Goal: Task Accomplishment & Management: Manage account settings

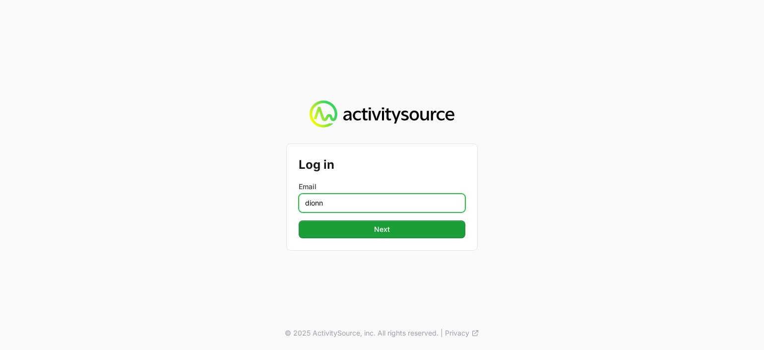
type input "[PERSON_NAME][EMAIL_ADDRESS][PERSON_NAME][DOMAIN_NAME]"
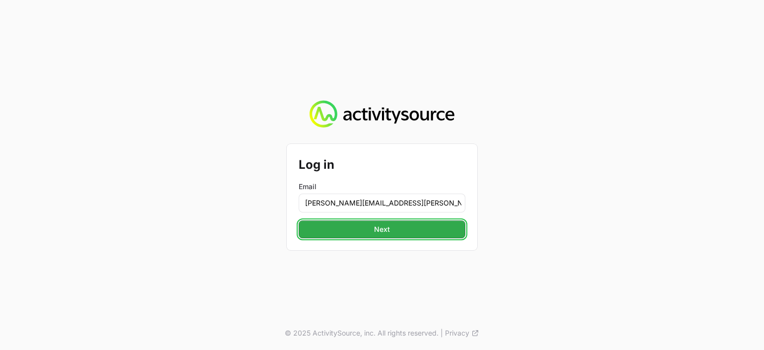
click at [390, 227] on span "Next" at bounding box center [382, 229] width 155 height 12
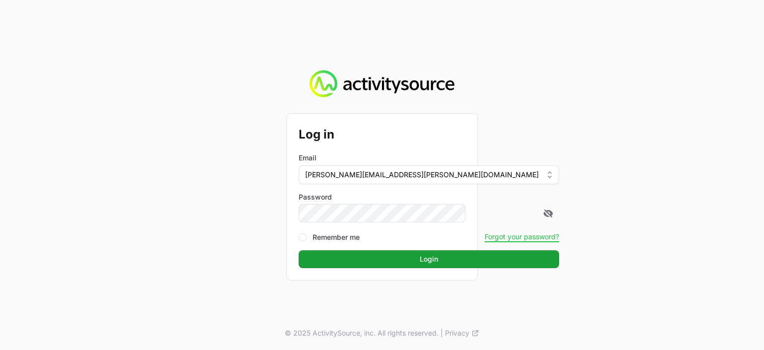
click at [299, 250] on button "Login Login" at bounding box center [429, 259] width 260 height 18
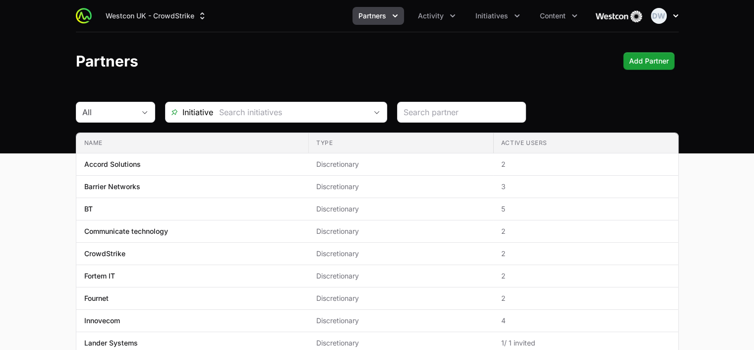
click at [675, 15] on icon "button" at bounding box center [676, 15] width 5 height 3
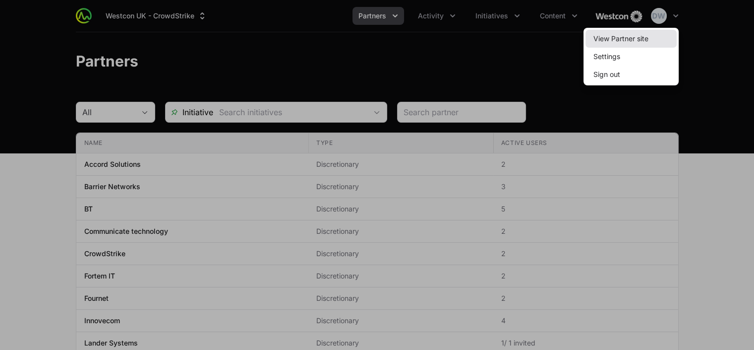
click at [631, 40] on link "View Partner site" at bounding box center [631, 39] width 91 height 18
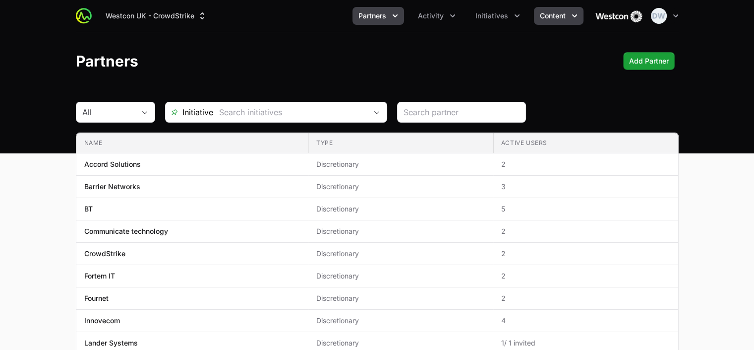
click at [579, 17] on icon "Content menu" at bounding box center [575, 16] width 10 height 10
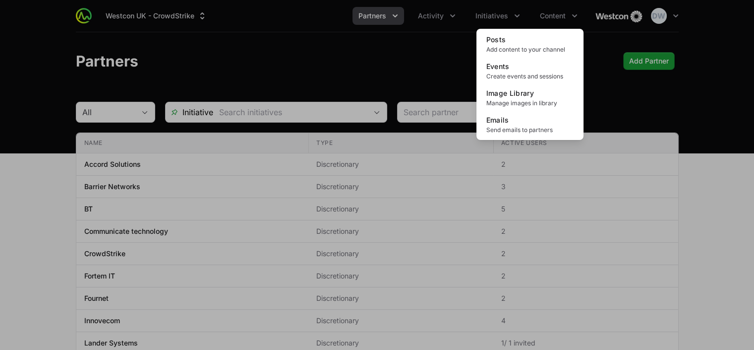
click at [594, 30] on div "Content menu" at bounding box center [377, 175] width 754 height 350
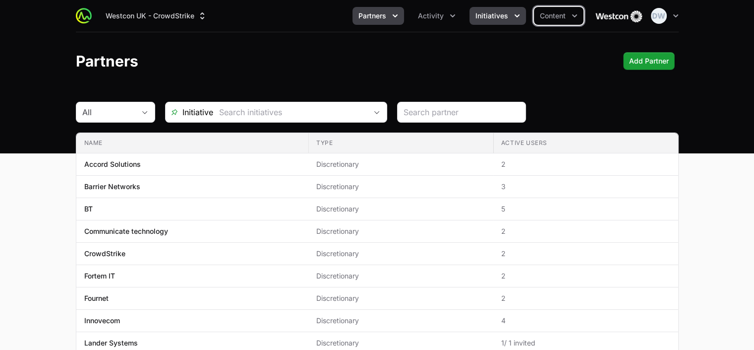
click at [513, 13] on icon "Initiatives menu" at bounding box center [517, 16] width 10 height 10
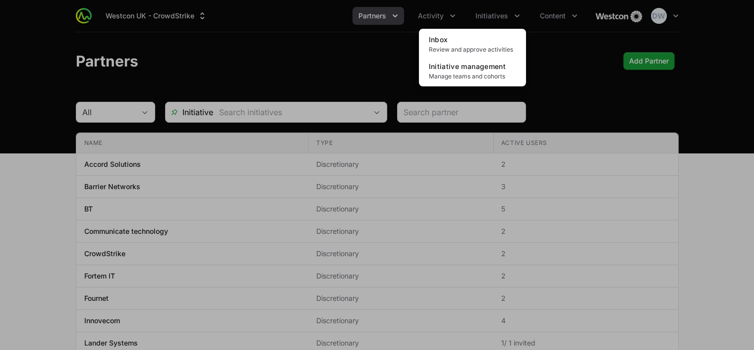
click at [360, 43] on div "Initiatives menu" at bounding box center [377, 175] width 754 height 350
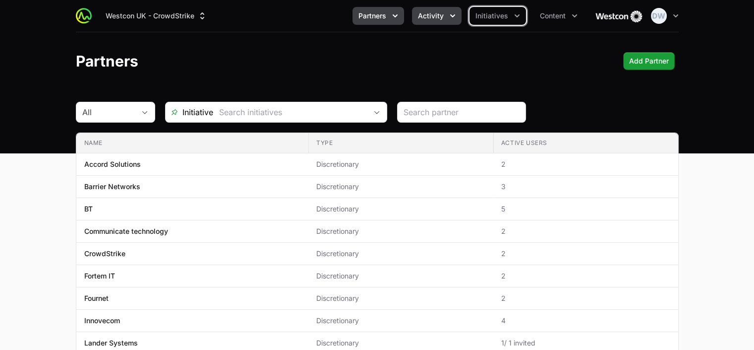
click at [454, 19] on icon "Activity menu" at bounding box center [453, 16] width 10 height 10
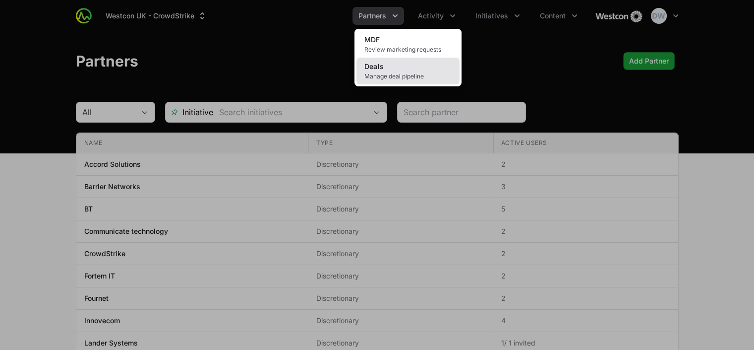
click at [410, 71] on link "Deals Manage deal pipeline" at bounding box center [408, 71] width 103 height 27
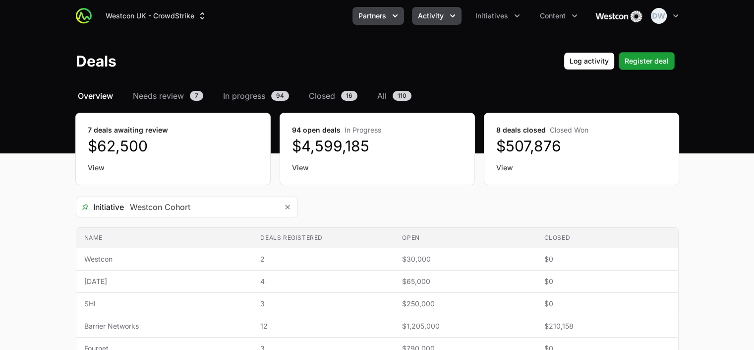
click at [393, 14] on icon "Partners menu" at bounding box center [395, 16] width 10 height 10
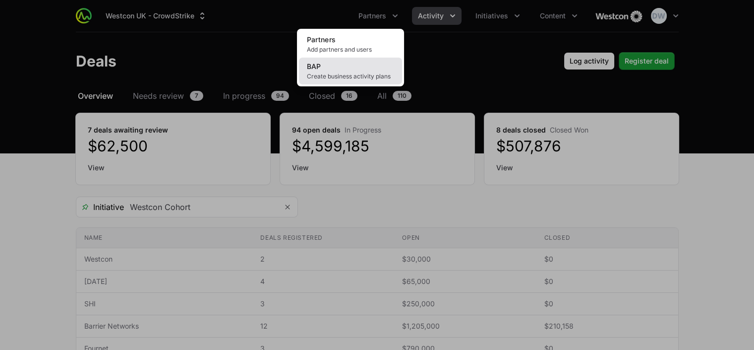
click at [332, 72] on span "Create business activity plans" at bounding box center [350, 76] width 87 height 8
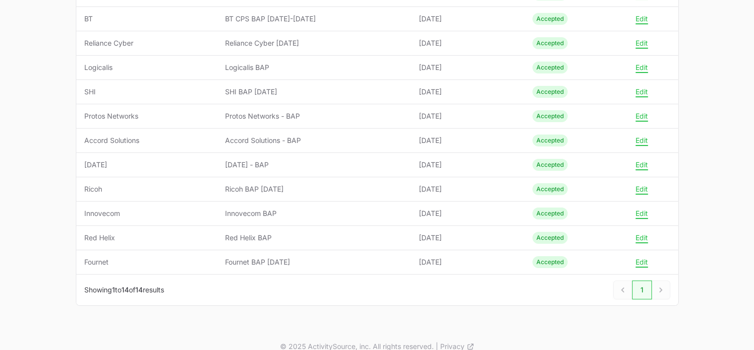
scroll to position [241, 0]
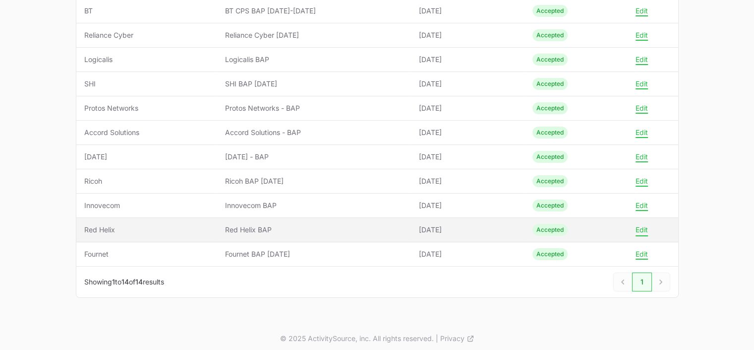
click at [642, 227] on button "Edit" at bounding box center [642, 229] width 12 height 9
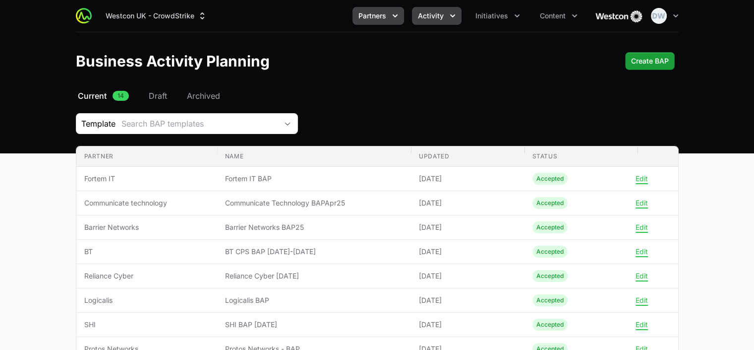
click at [439, 19] on span "Activity" at bounding box center [431, 16] width 26 height 10
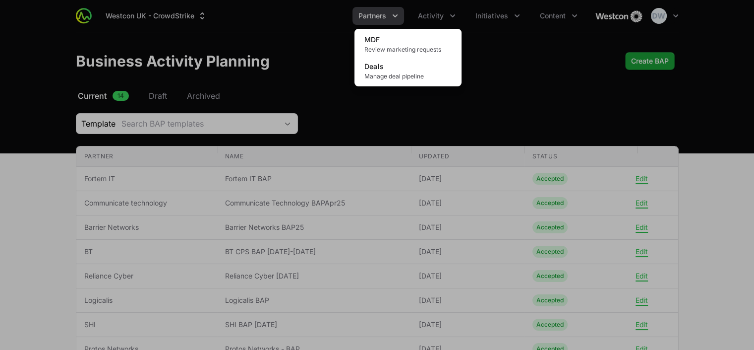
click at [514, 12] on div "Activity menu" at bounding box center [377, 175] width 754 height 350
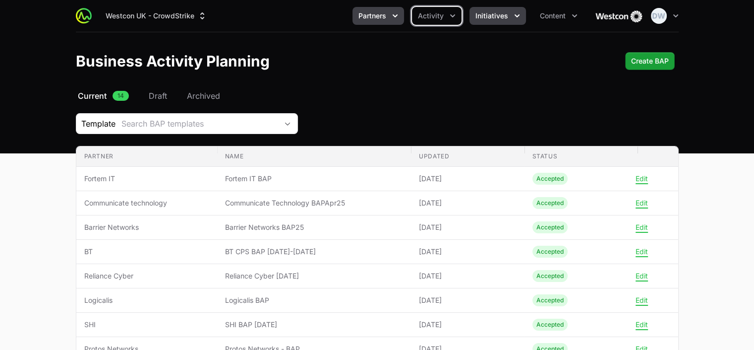
click at [499, 15] on span "Initiatives" at bounding box center [492, 16] width 33 height 10
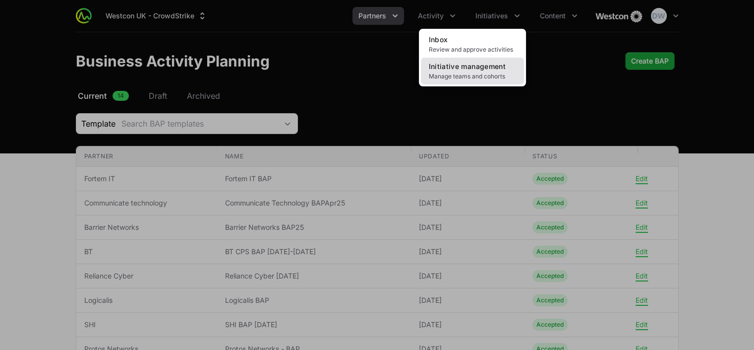
click at [476, 63] on span "Initiative management" at bounding box center [467, 66] width 77 height 8
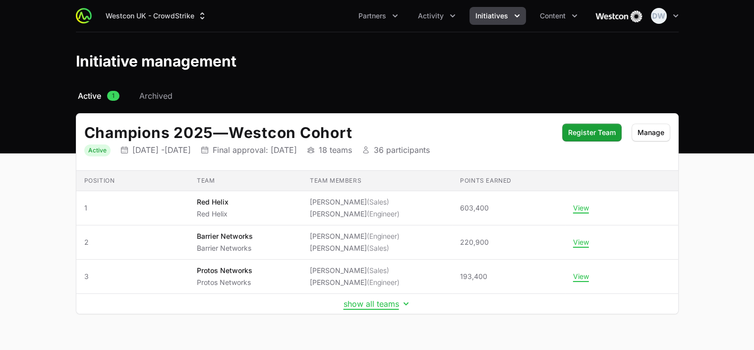
drag, startPoint x: 756, startPoint y: 77, endPoint x: 751, endPoint y: 98, distance: 21.5
click at [754, 96] on html "Westcon UK - CrowdStrike Partners Activity Initiatives Content Open user menu O…" at bounding box center [377, 185] width 754 height 371
click at [369, 300] on button "show all teams" at bounding box center [377, 304] width 67 height 10
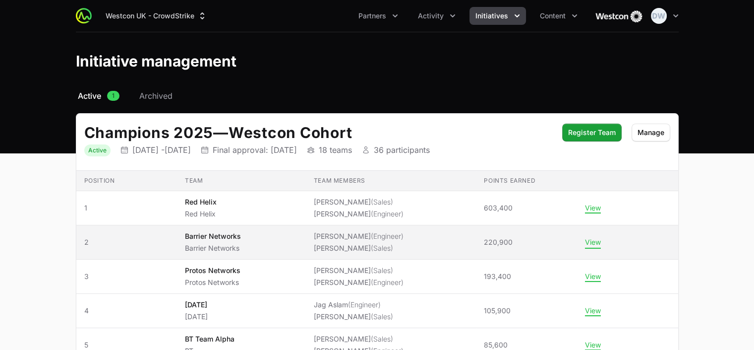
click at [590, 238] on button "View" at bounding box center [593, 242] width 16 height 9
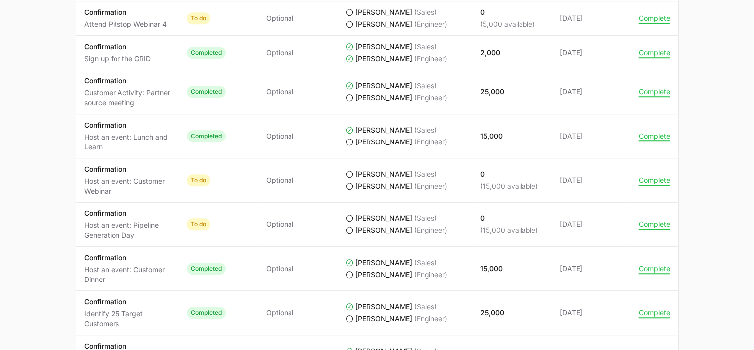
scroll to position [880, 0]
